Goal: Task Accomplishment & Management: Use online tool/utility

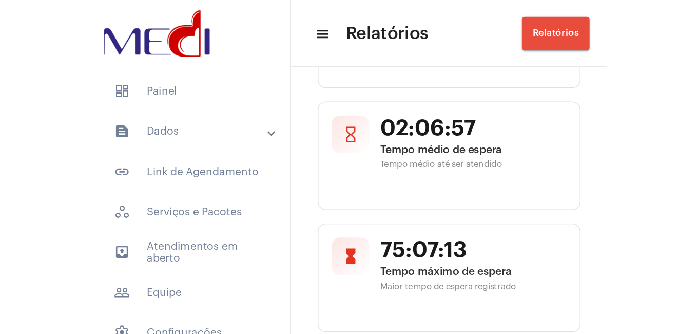
scroll to position [544, 0]
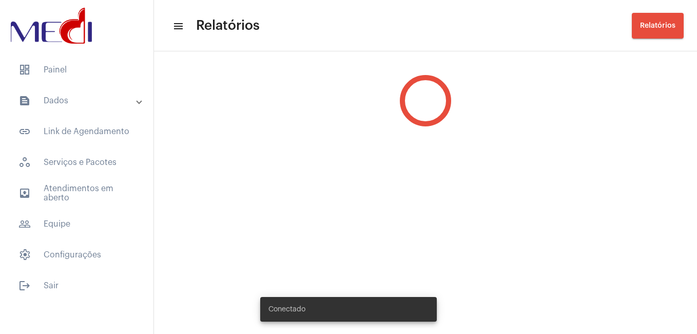
click at [69, 89] on mat-expansion-panel-header "text_snippet_outlined Dados" at bounding box center [79, 100] width 147 height 25
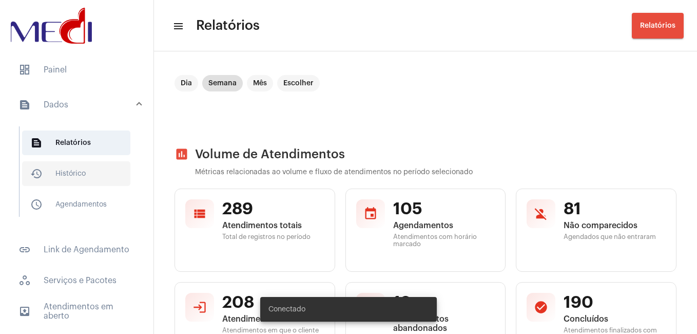
click at [85, 170] on span "history_outlined Histórico" at bounding box center [76, 173] width 108 height 25
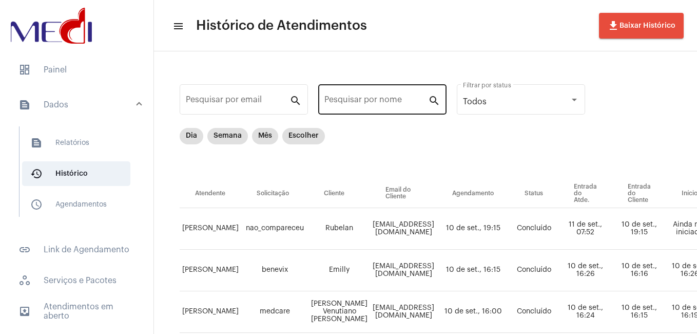
click at [384, 104] on input "Pesquisar por nome" at bounding box center [376, 101] width 104 height 9
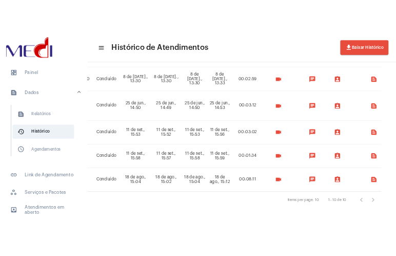
scroll to position [196, 354]
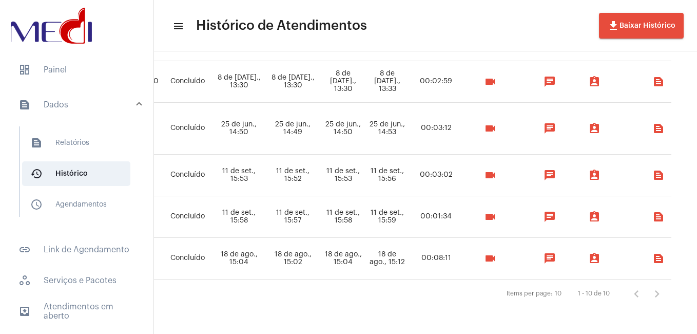
type input "[PERSON_NAME]"
click at [496, 210] on mat-icon "videocam" at bounding box center [490, 216] width 12 height 12
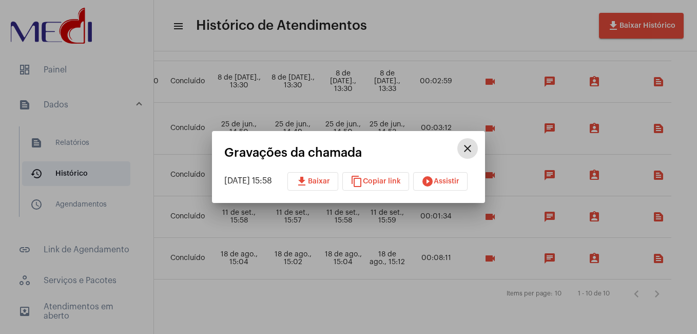
click at [446, 182] on span "play_circle_filled Assistir" at bounding box center [441, 181] width 38 height 7
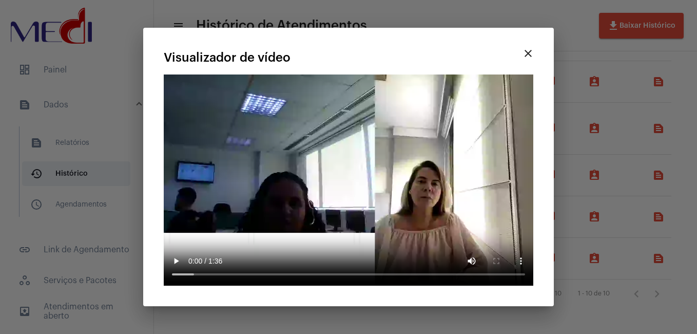
click at [531, 60] on mat-icon "close" at bounding box center [528, 53] width 12 height 12
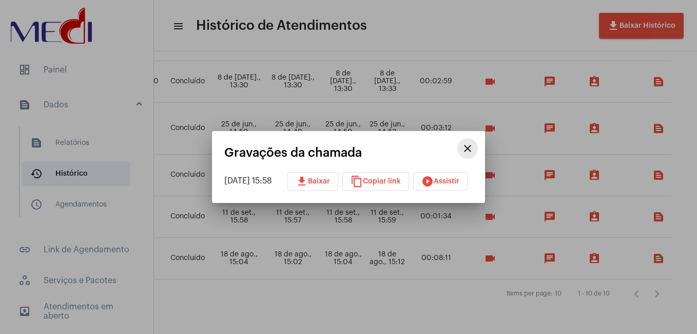
click at [474, 146] on mat-icon "close" at bounding box center [468, 148] width 12 height 12
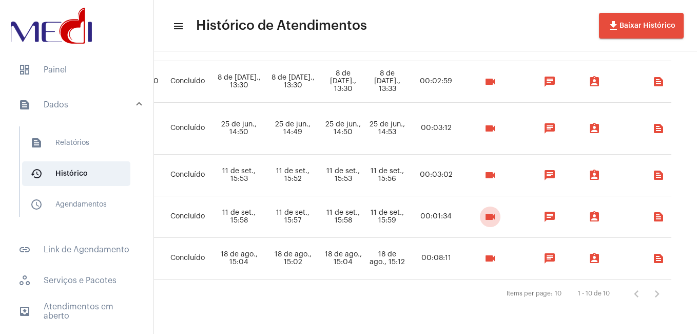
click at [496, 210] on mat-icon "videocam" at bounding box center [490, 216] width 12 height 12
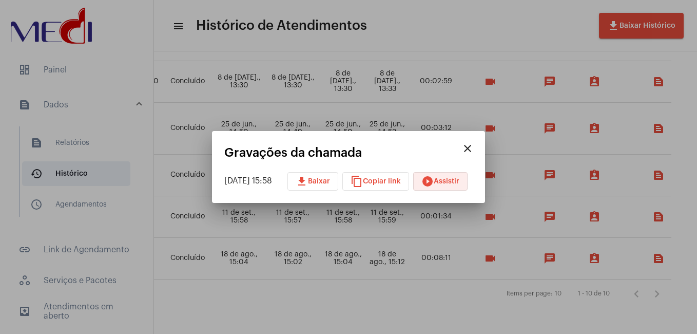
click at [454, 182] on span "play_circle_filled Assistir" at bounding box center [441, 181] width 38 height 7
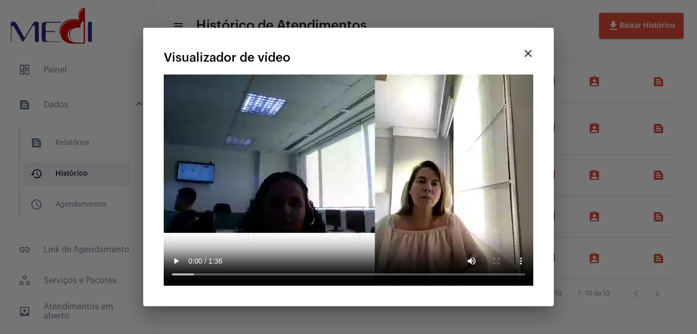
click at [533, 52] on mat-icon "close" at bounding box center [528, 53] width 12 height 12
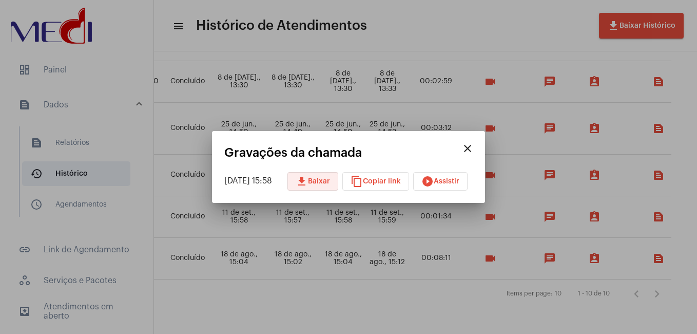
click at [330, 179] on span "download Baixar" at bounding box center [313, 181] width 34 height 7
